Goal: Task Accomplishment & Management: Use online tool/utility

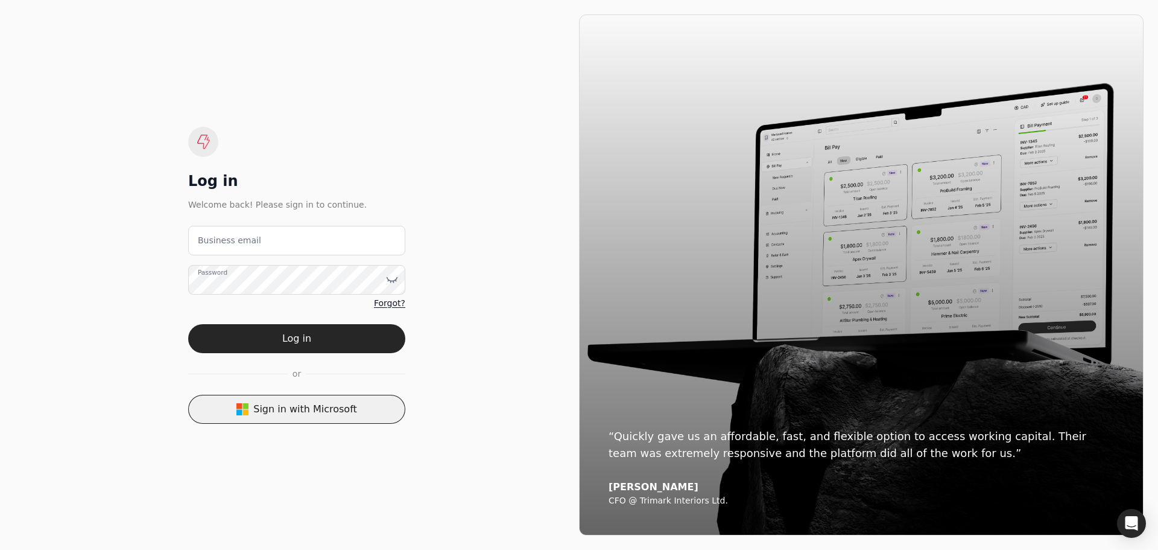
click at [316, 402] on button "Sign in with Microsoft" at bounding box center [296, 409] width 217 height 29
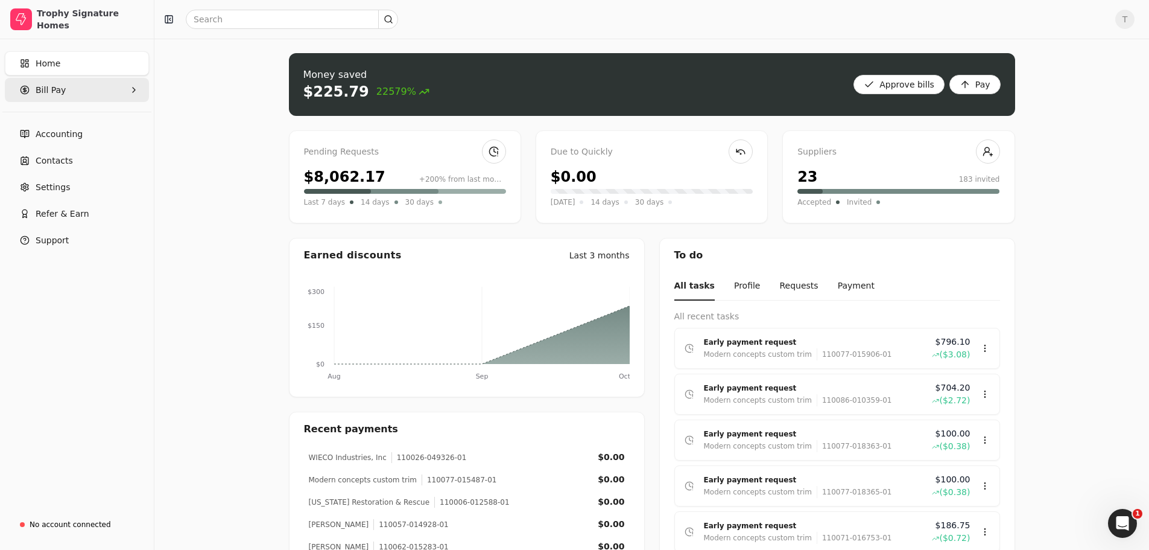
click at [86, 95] on Pay "Bill Pay" at bounding box center [77, 90] width 144 height 24
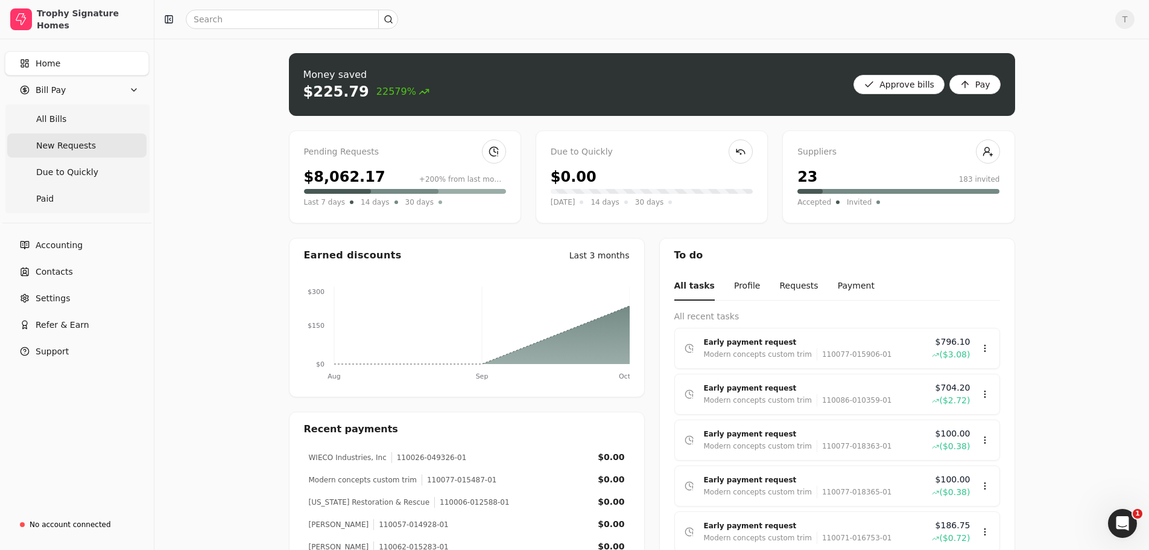
click at [93, 142] on Requests "New Requests" at bounding box center [76, 145] width 139 height 24
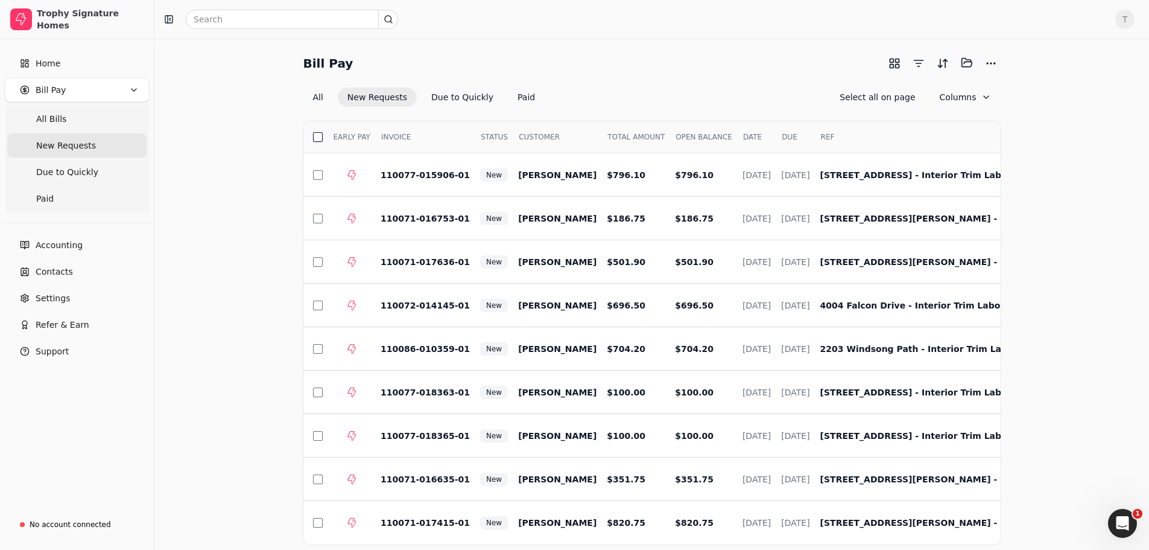
click at [319, 135] on button "button" at bounding box center [318, 137] width 10 height 10
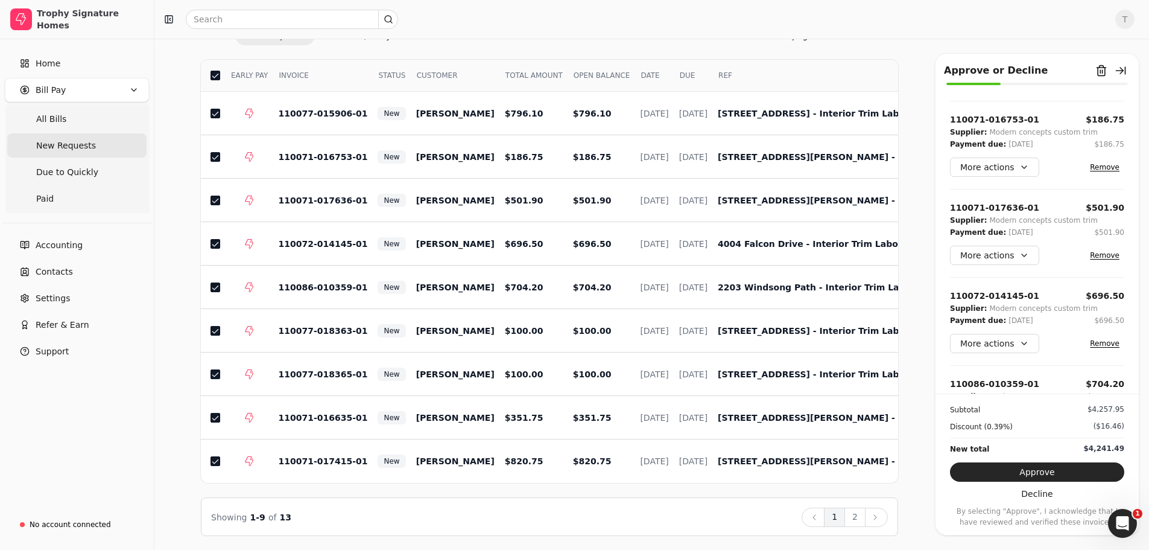
scroll to position [241, 0]
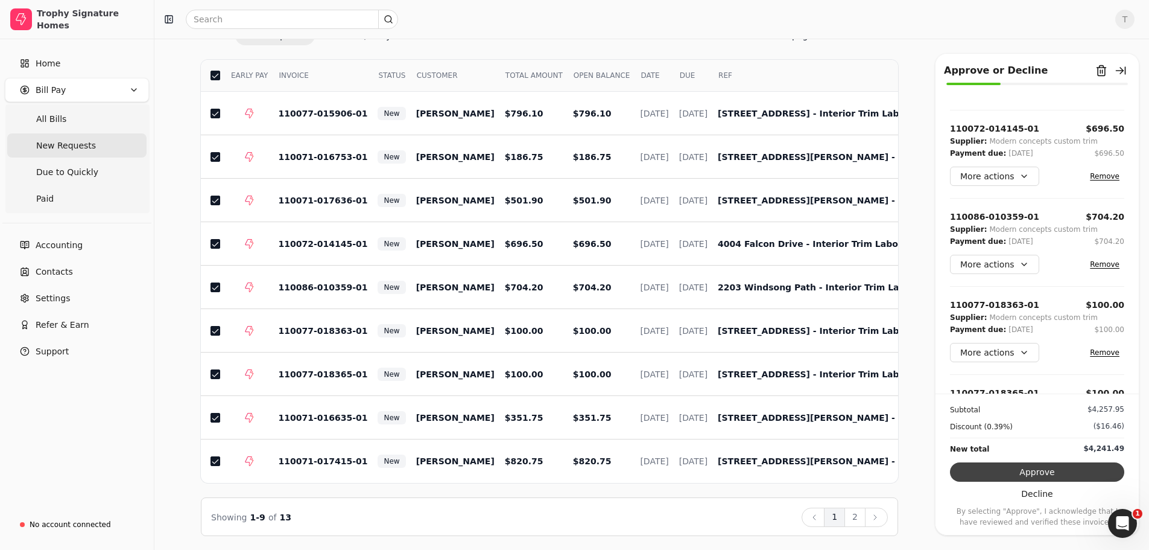
click at [1061, 471] on button "Approve" at bounding box center [1037, 471] width 174 height 19
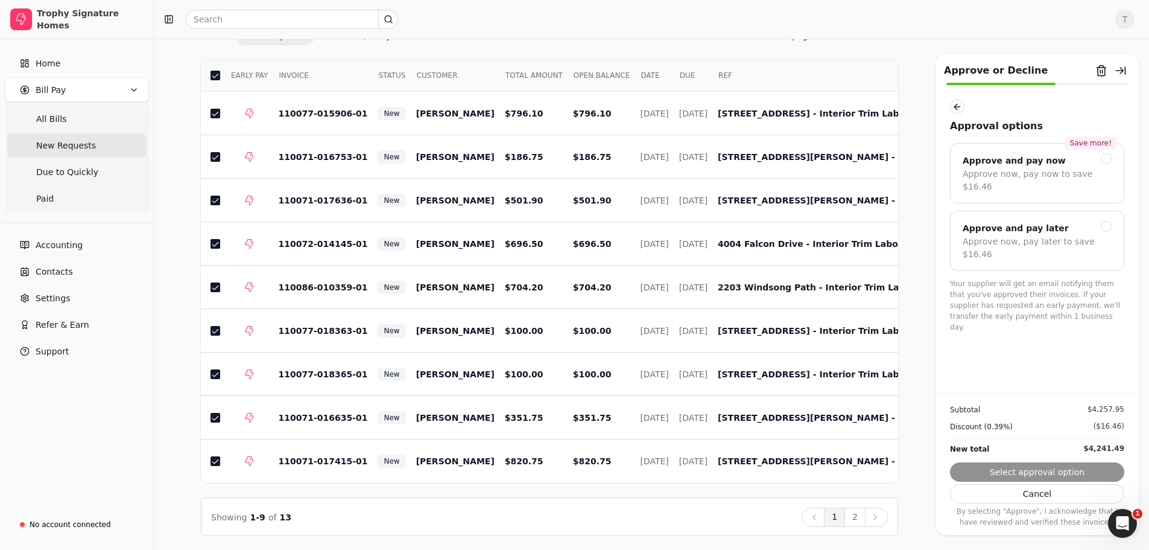
scroll to position [0, 0]
click at [1112, 211] on div "Approve and pay later Approve now, pay later to save $16.46" at bounding box center [1037, 241] width 174 height 60
click at [1061, 469] on button "Submit approval" at bounding box center [1037, 471] width 174 height 19
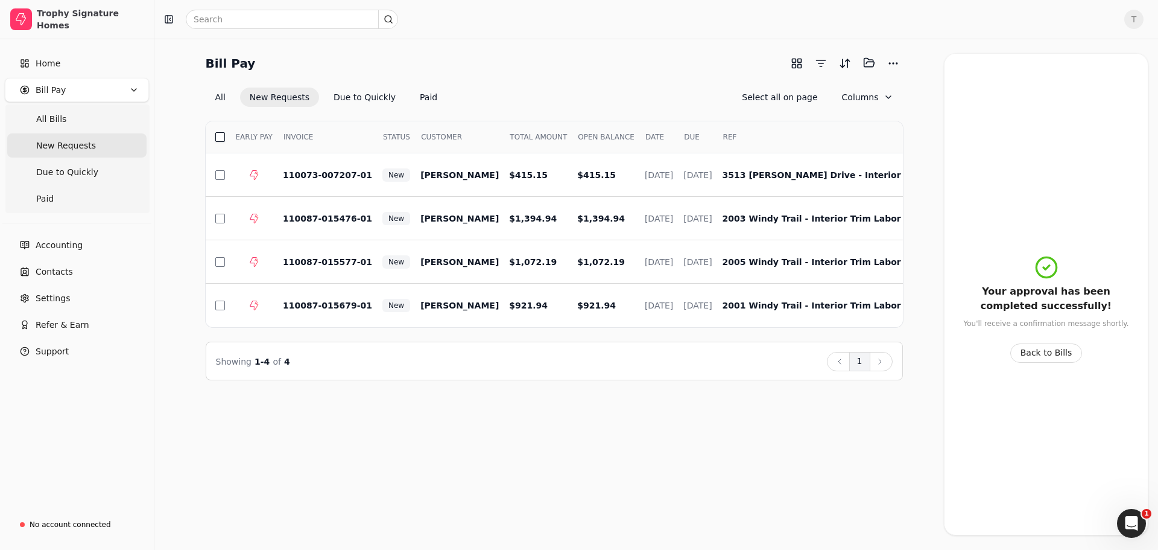
click at [217, 135] on button "button" at bounding box center [220, 137] width 10 height 10
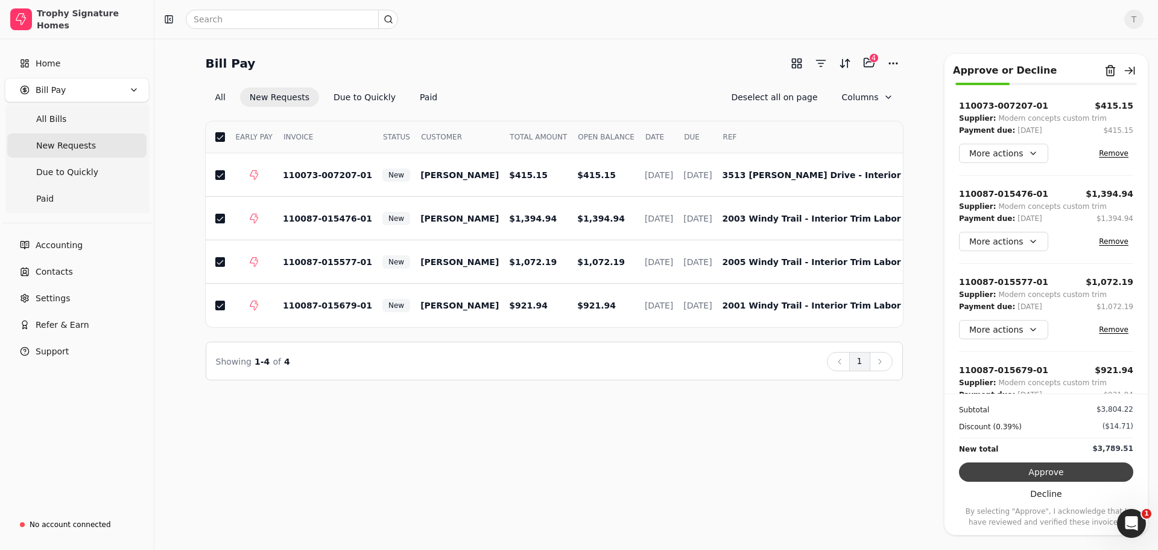
click at [1056, 468] on button "Approve" at bounding box center [1046, 471] width 174 height 19
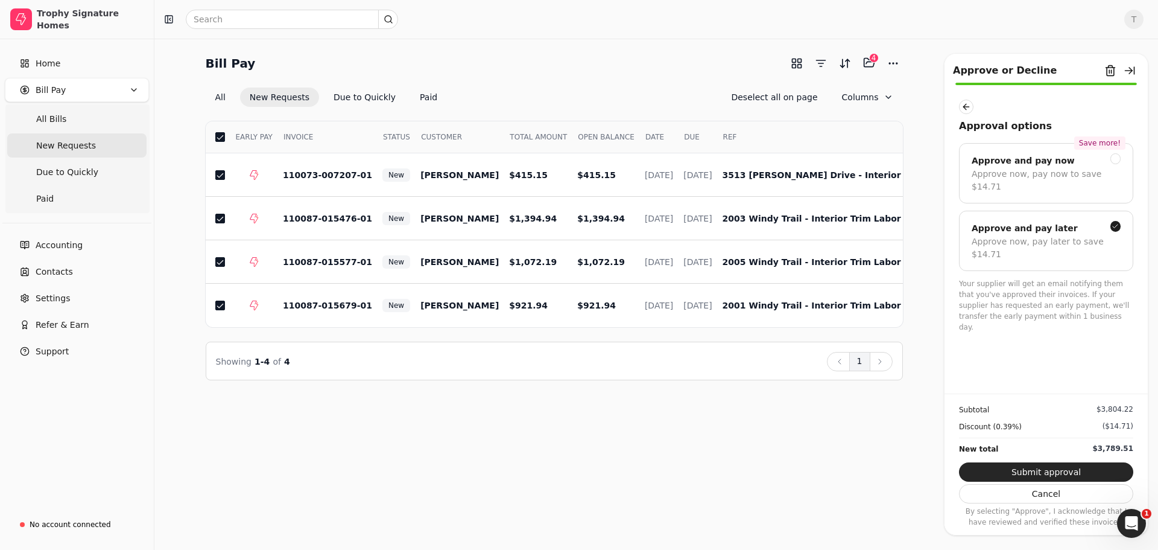
drag, startPoint x: 1049, startPoint y: 472, endPoint x: 1035, endPoint y: 478, distance: 15.5
click at [1049, 472] on button "Submit approval" at bounding box center [1046, 471] width 174 height 19
